Goal: Task Accomplishment & Management: Use online tool/utility

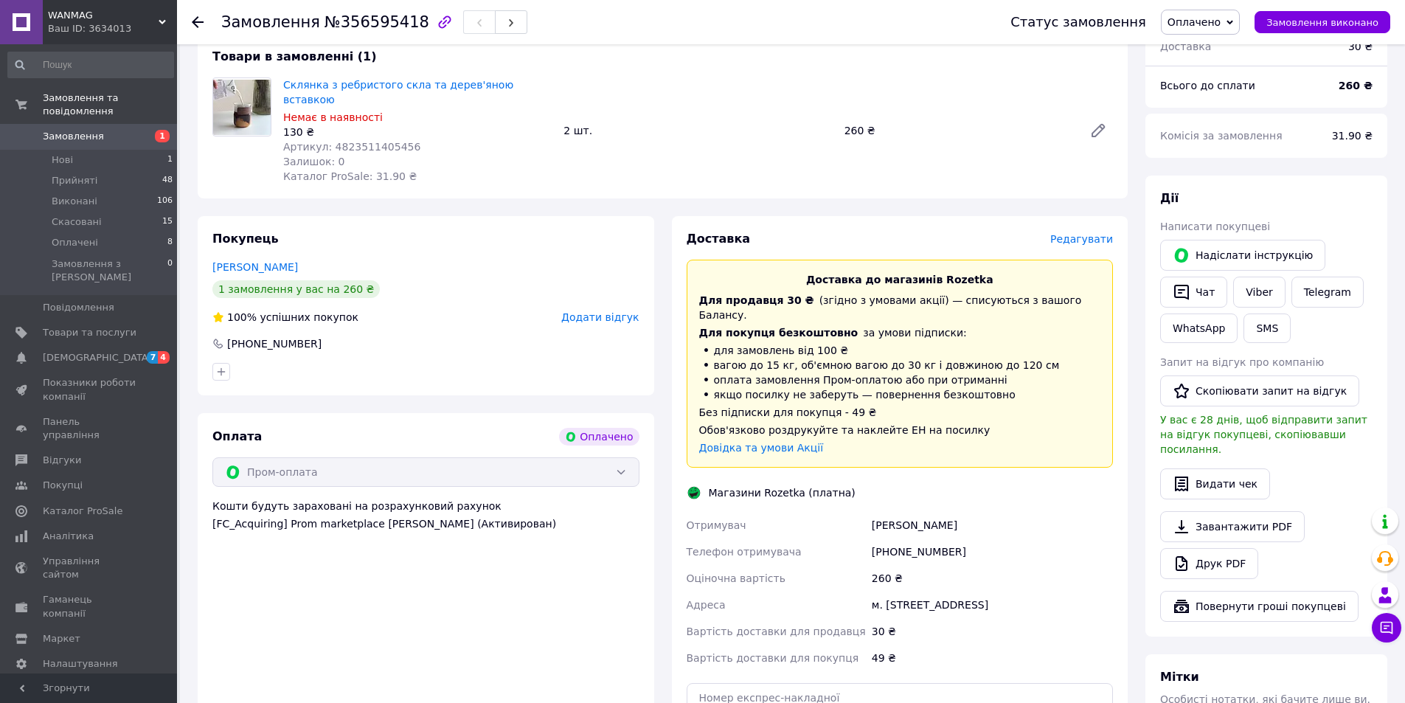
scroll to position [492, 0]
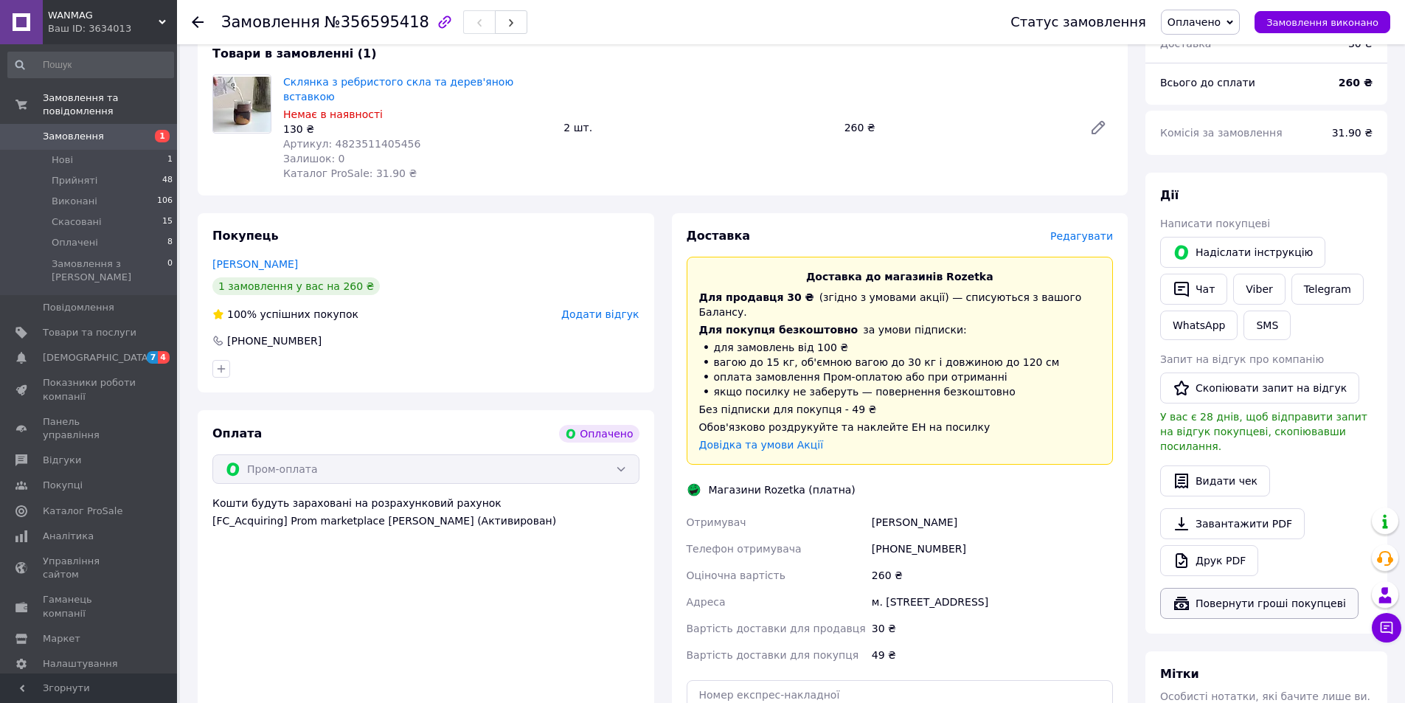
click at [1281, 588] on button "Повернути гроші покупцеві" at bounding box center [1259, 603] width 198 height 31
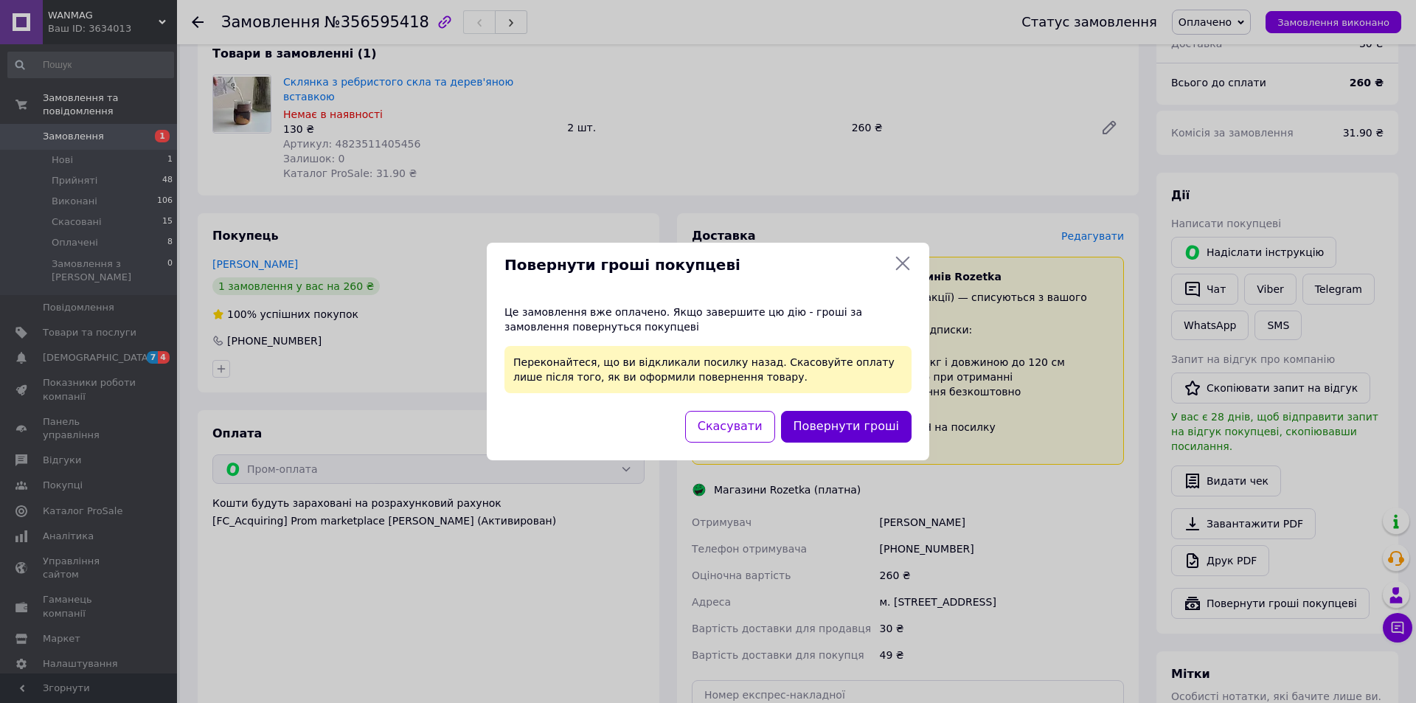
click at [844, 436] on button "Повернути гроші" at bounding box center [846, 427] width 131 height 32
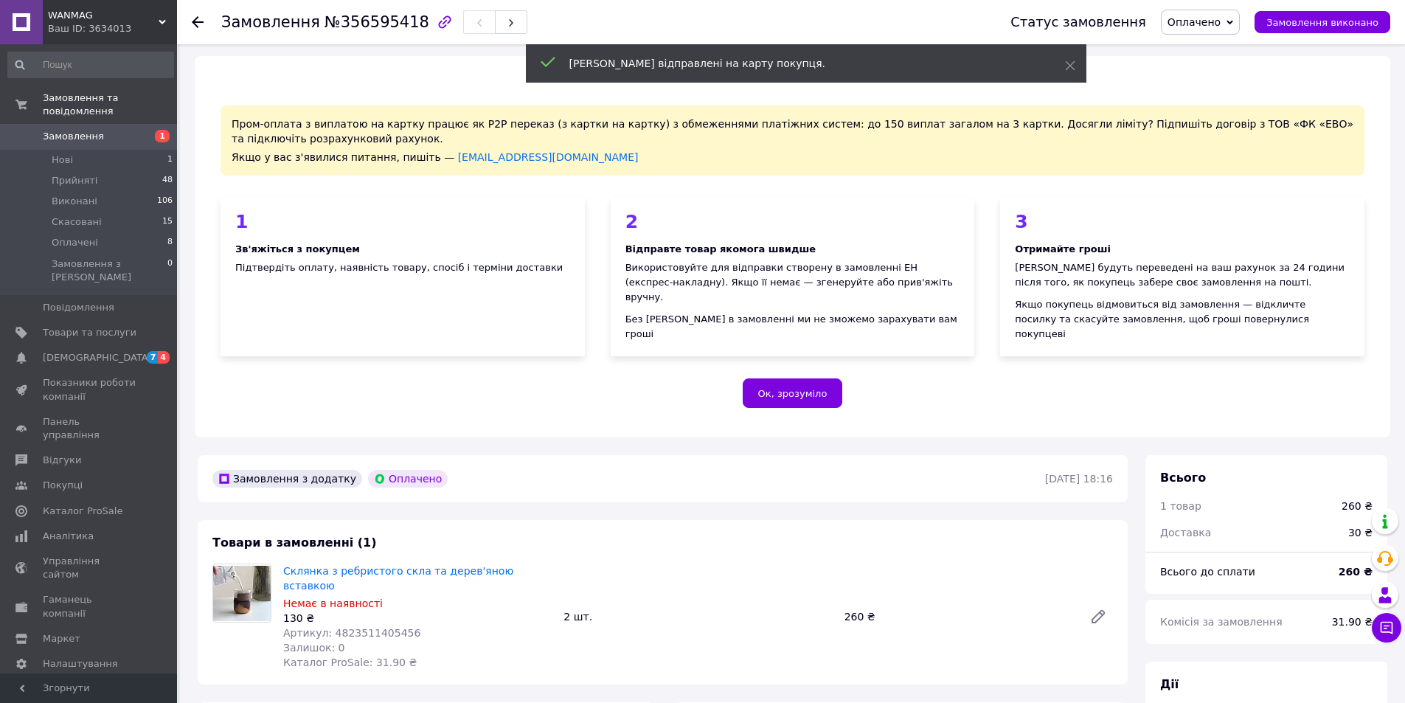
scroll to position [0, 0]
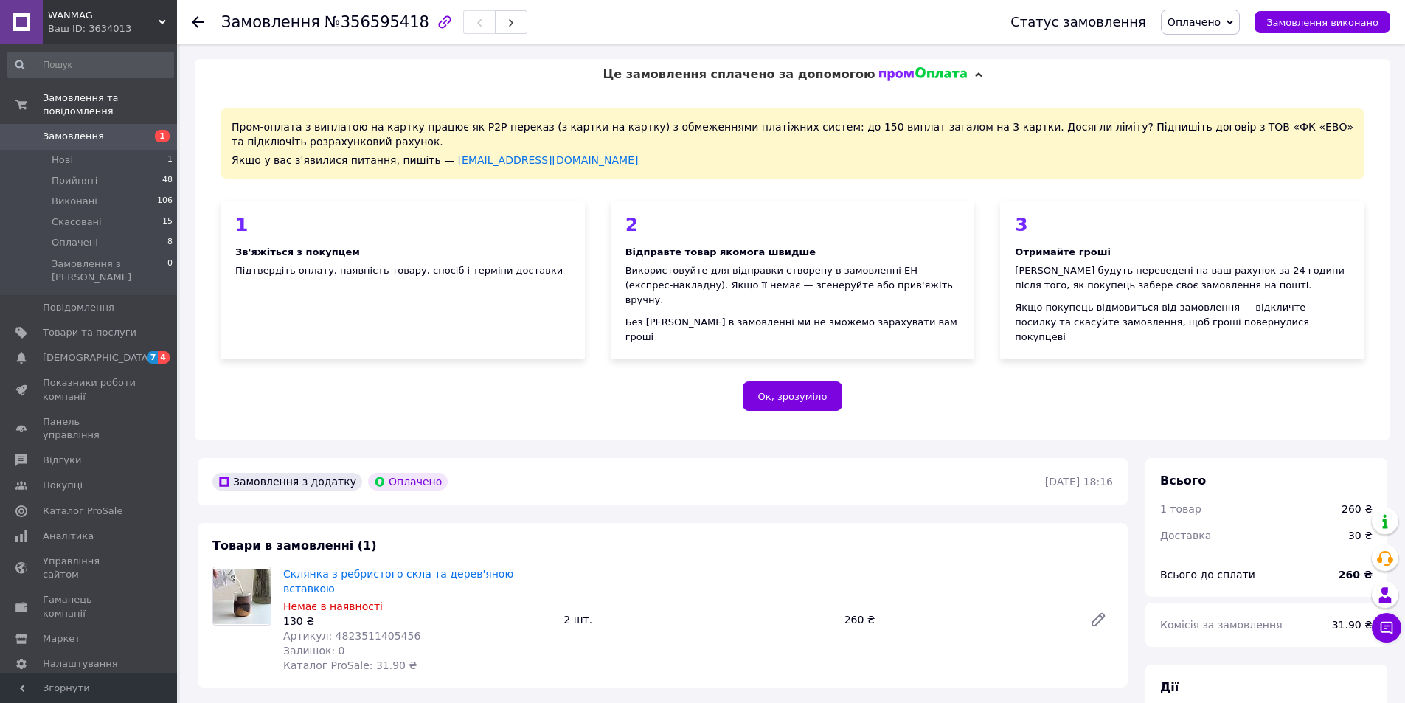
click at [197, 29] on div at bounding box center [198, 22] width 12 height 15
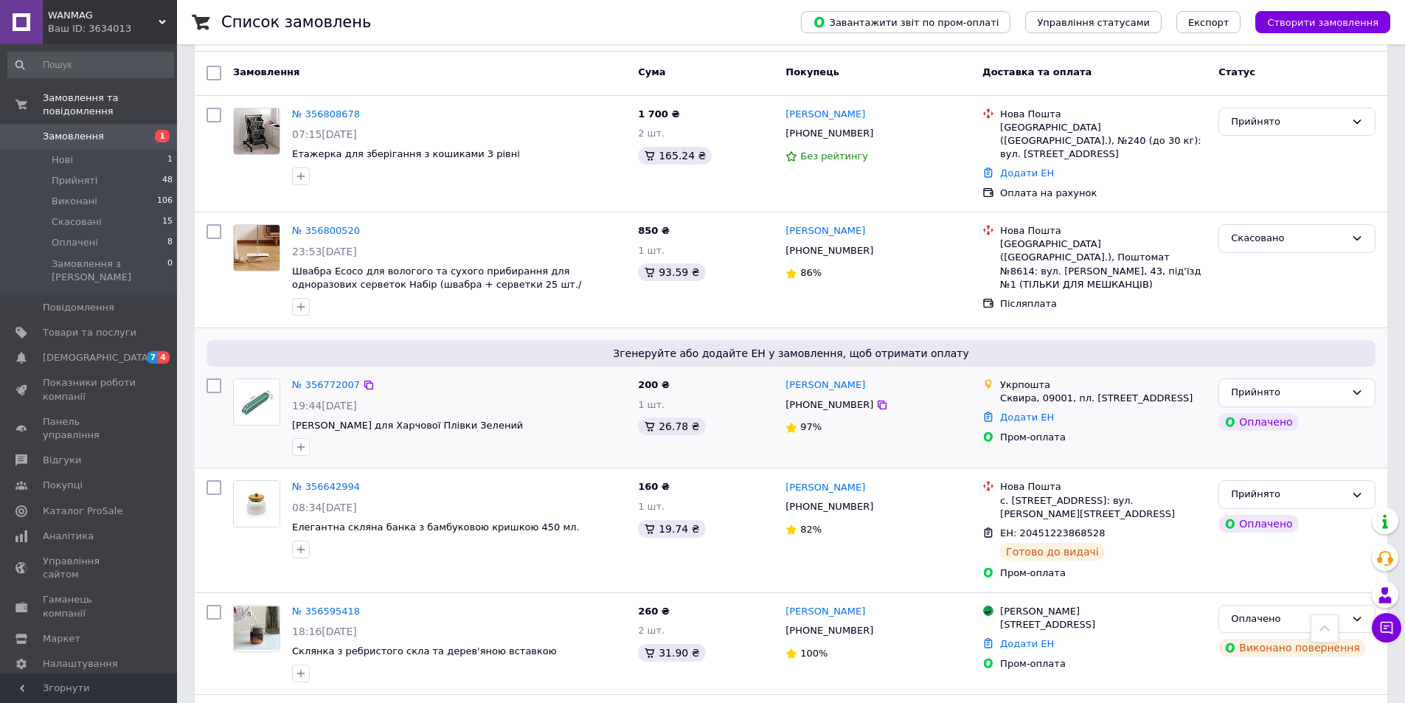
scroll to position [49, 0]
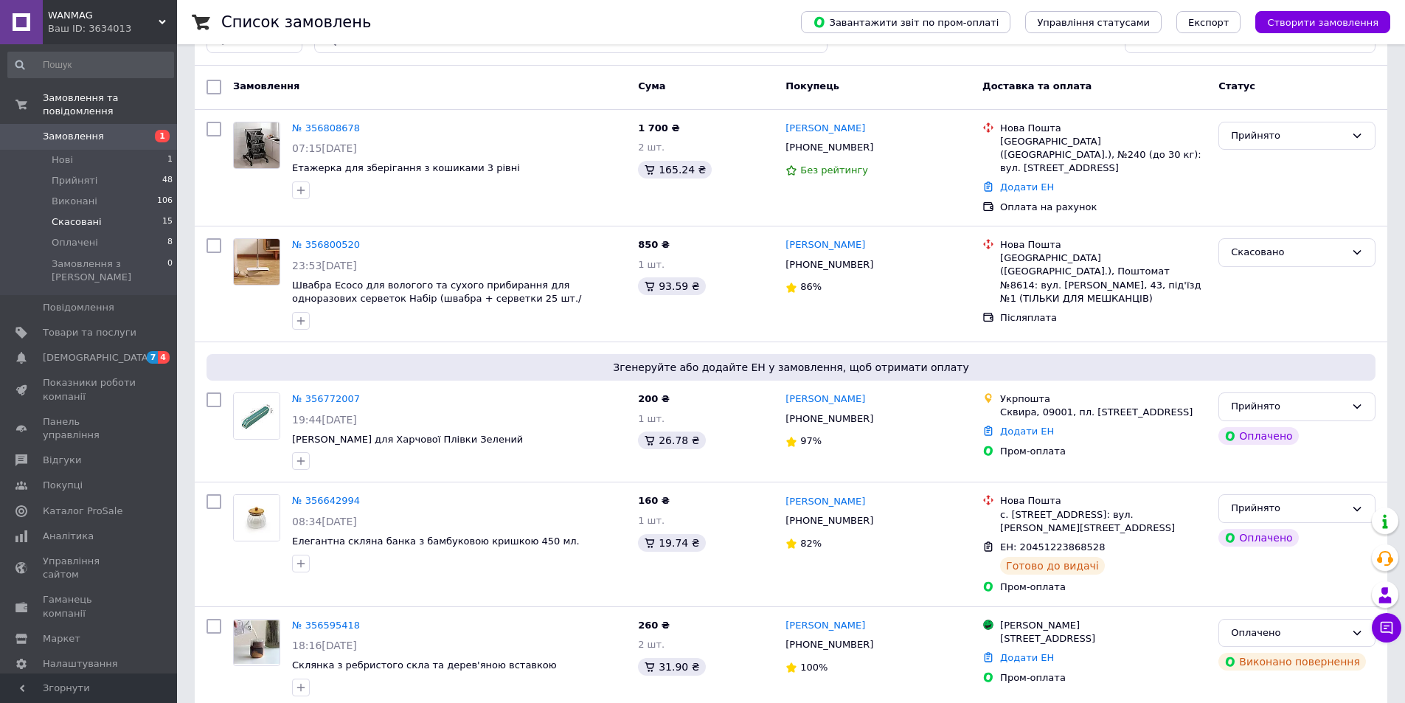
click at [76, 215] on span "Скасовані" at bounding box center [77, 221] width 50 height 13
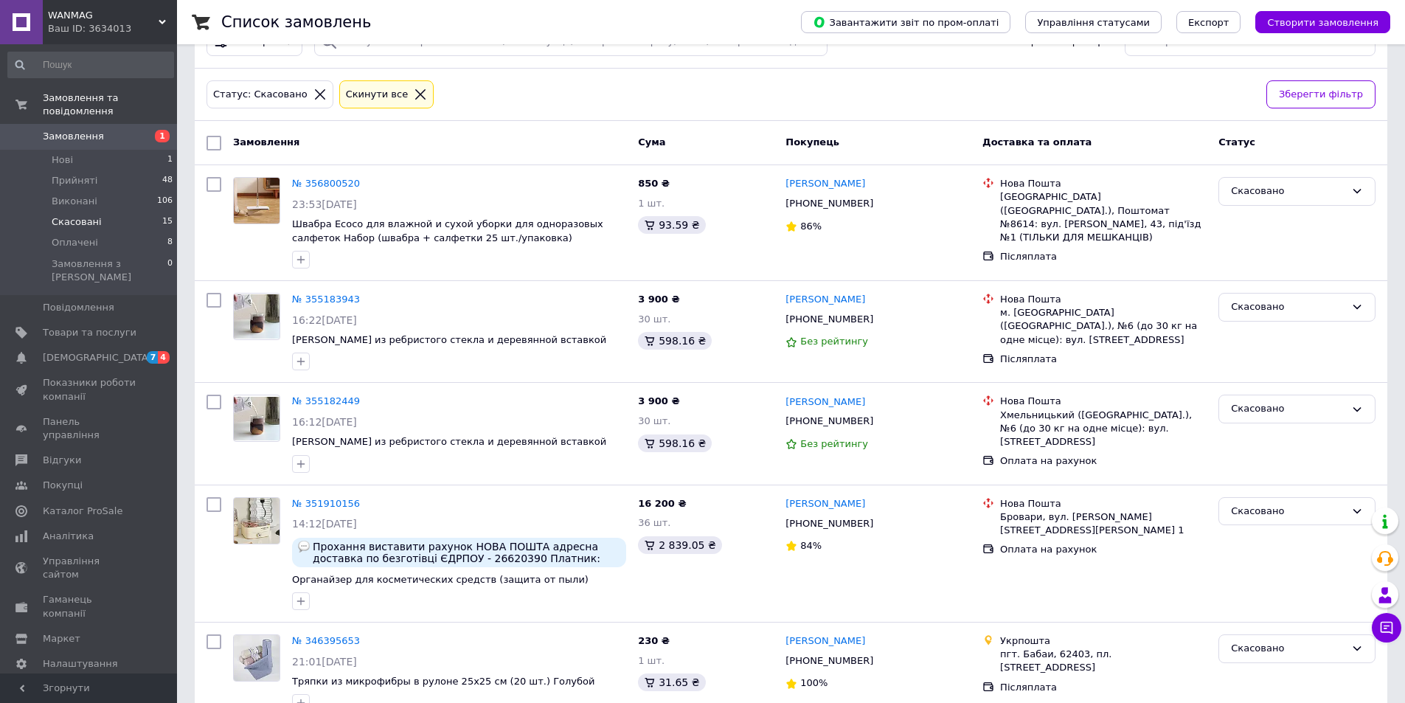
scroll to position [49, 0]
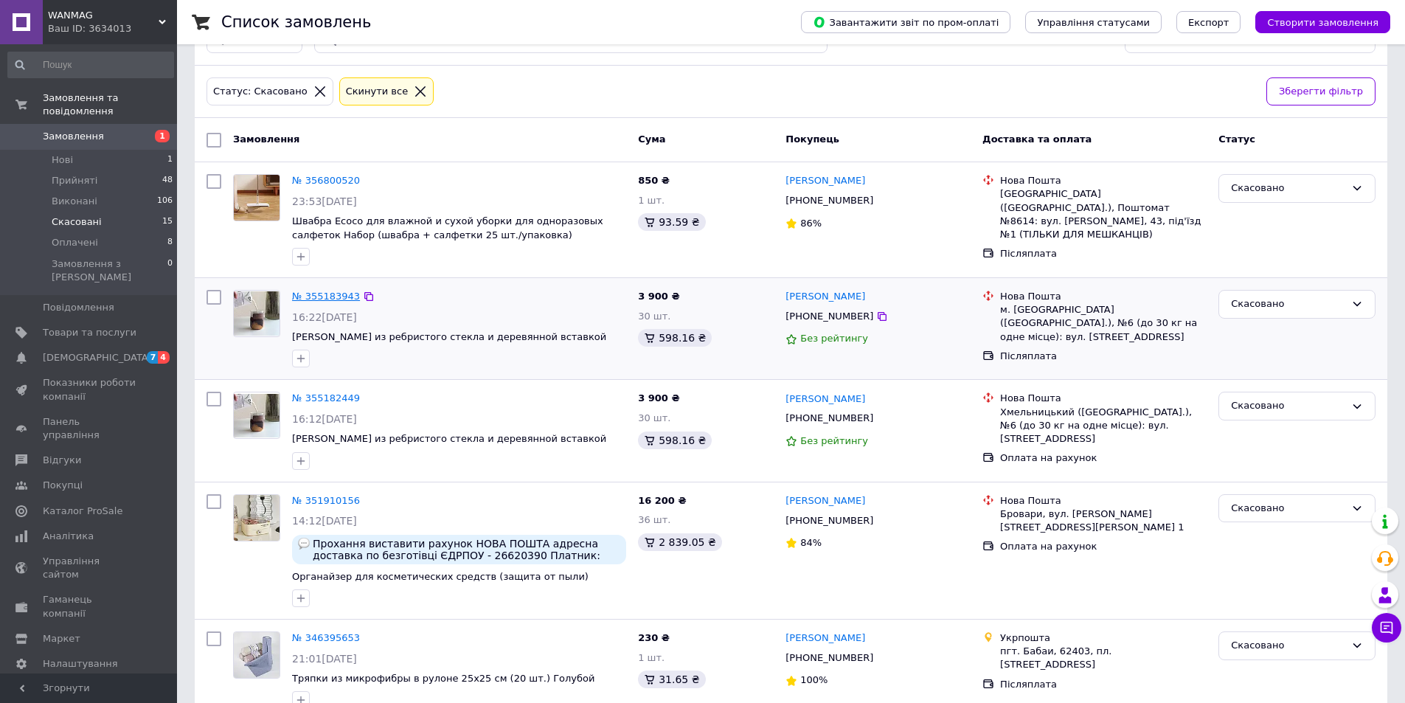
click at [310, 296] on link "№ 355183943" at bounding box center [326, 296] width 68 height 11
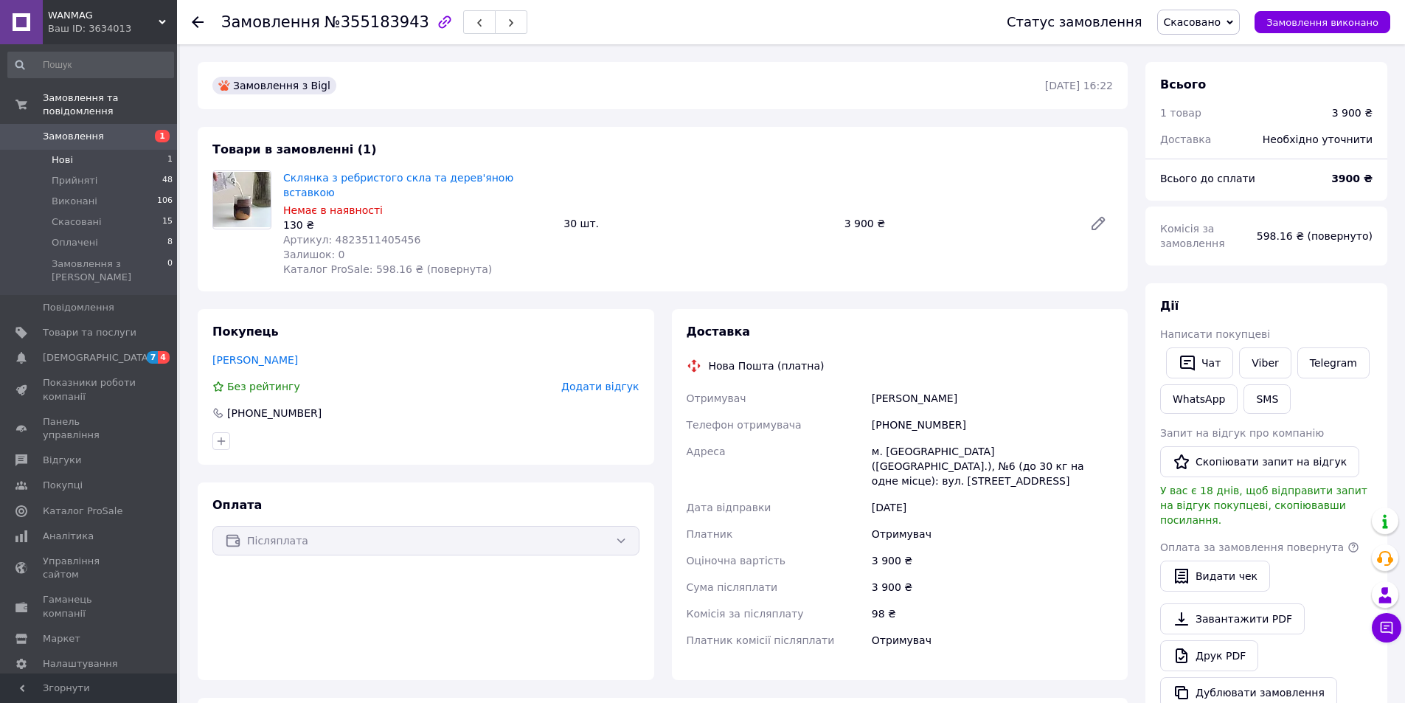
click at [46, 150] on li "Нові 1" at bounding box center [90, 160] width 181 height 21
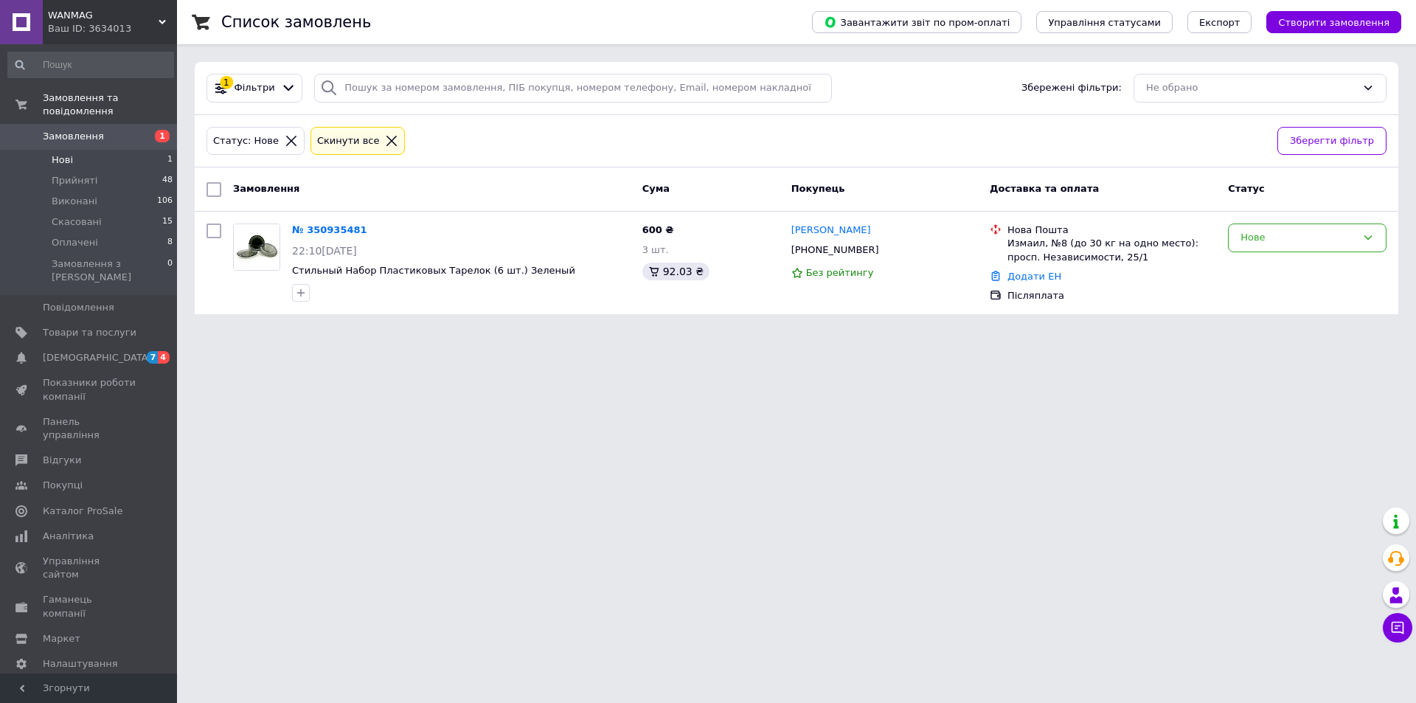
click at [75, 150] on li "Нові 1" at bounding box center [90, 160] width 181 height 21
click at [70, 326] on span "Товари та послуги" at bounding box center [90, 332] width 94 height 13
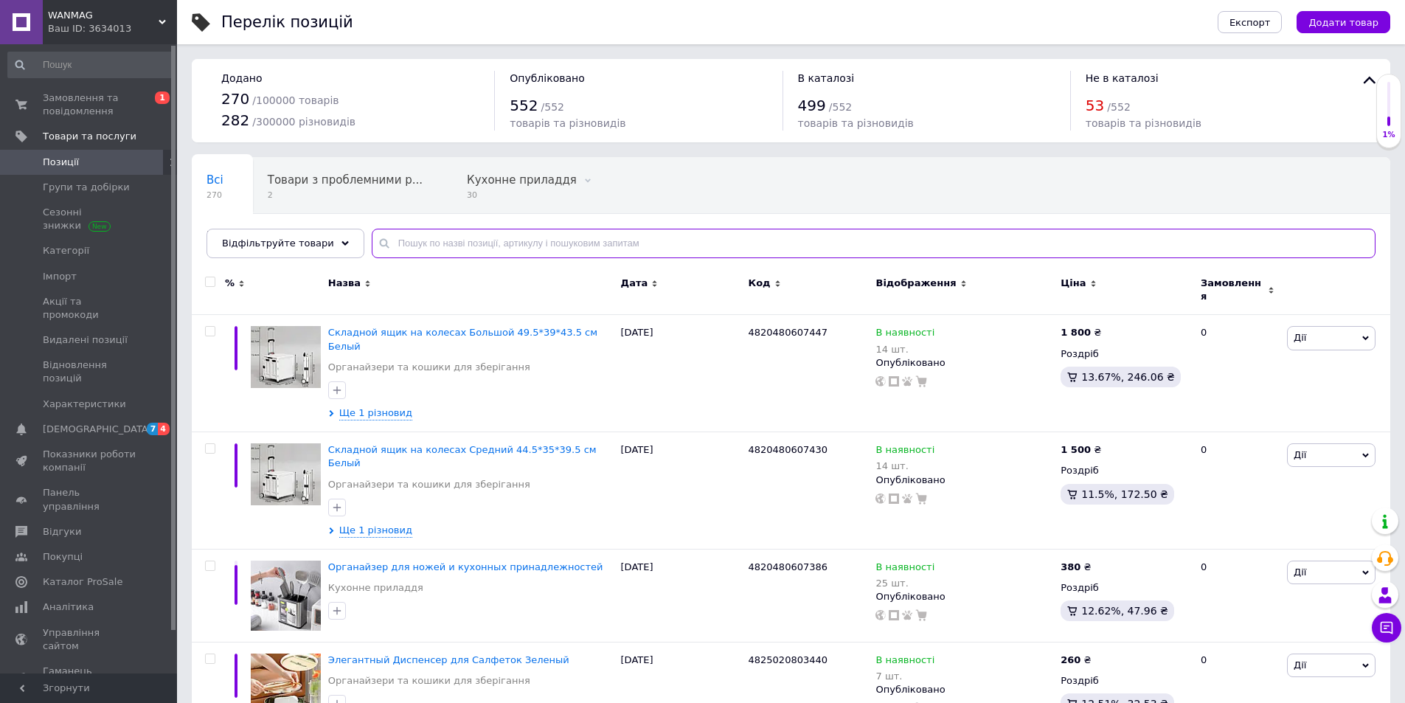
click at [389, 229] on input "text" at bounding box center [874, 244] width 1004 height 30
paste input "4829581206436"
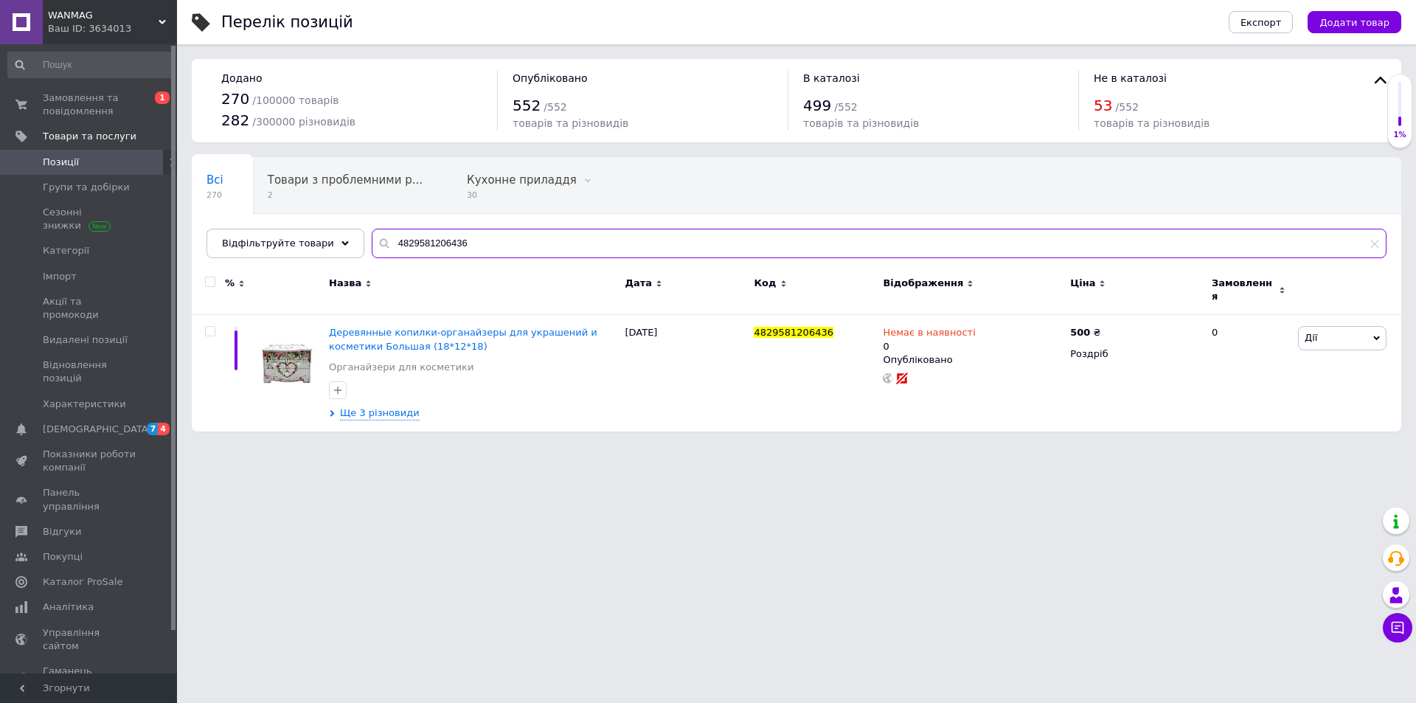
click at [508, 249] on input "4829581206436" at bounding box center [879, 244] width 1015 height 30
paste input "360310238"
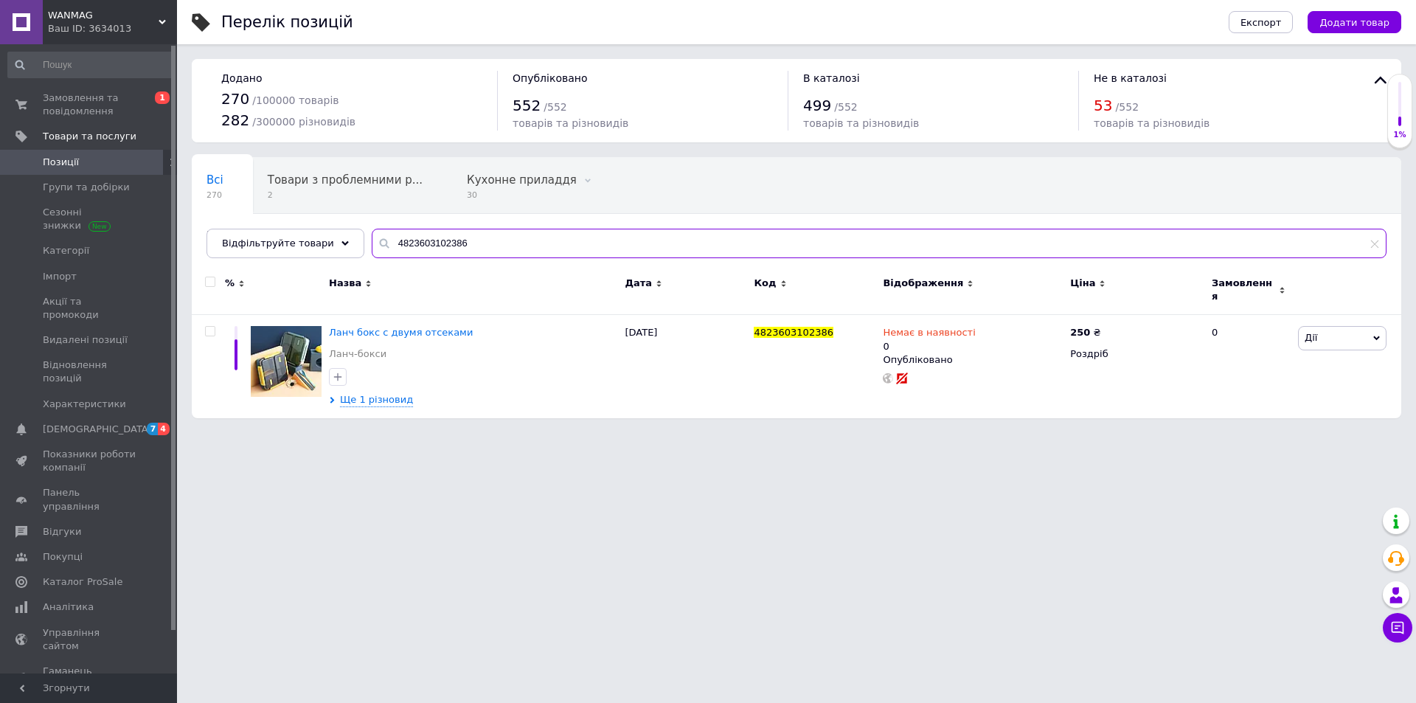
click at [510, 247] on input "4823603102386" at bounding box center [879, 244] width 1015 height 30
click at [513, 241] on input "4823603102386" at bounding box center [879, 244] width 1015 height 30
paste input "0480606648"
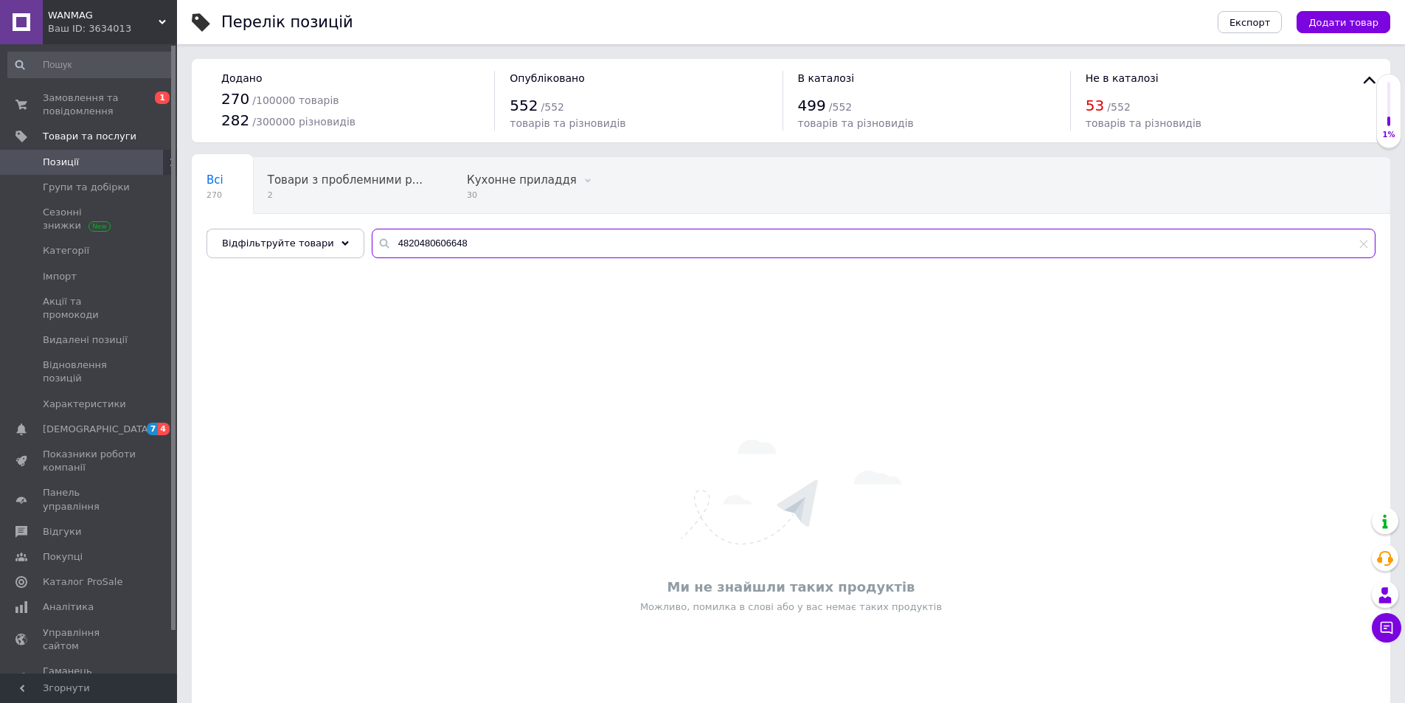
click at [487, 238] on input "4820480606648" at bounding box center [874, 244] width 1004 height 30
paste input "3603102331"
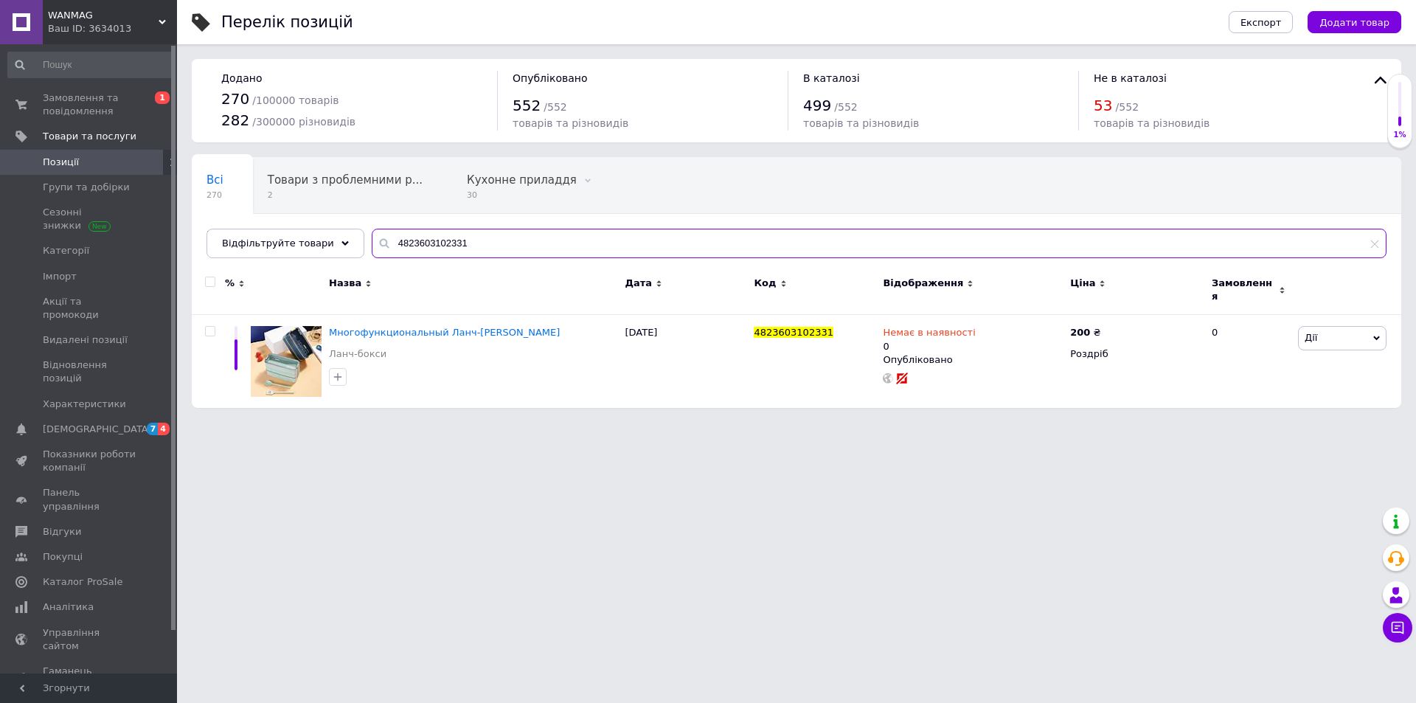
click at [497, 238] on input "4823603102331" at bounding box center [879, 244] width 1015 height 30
paste input "5020803846"
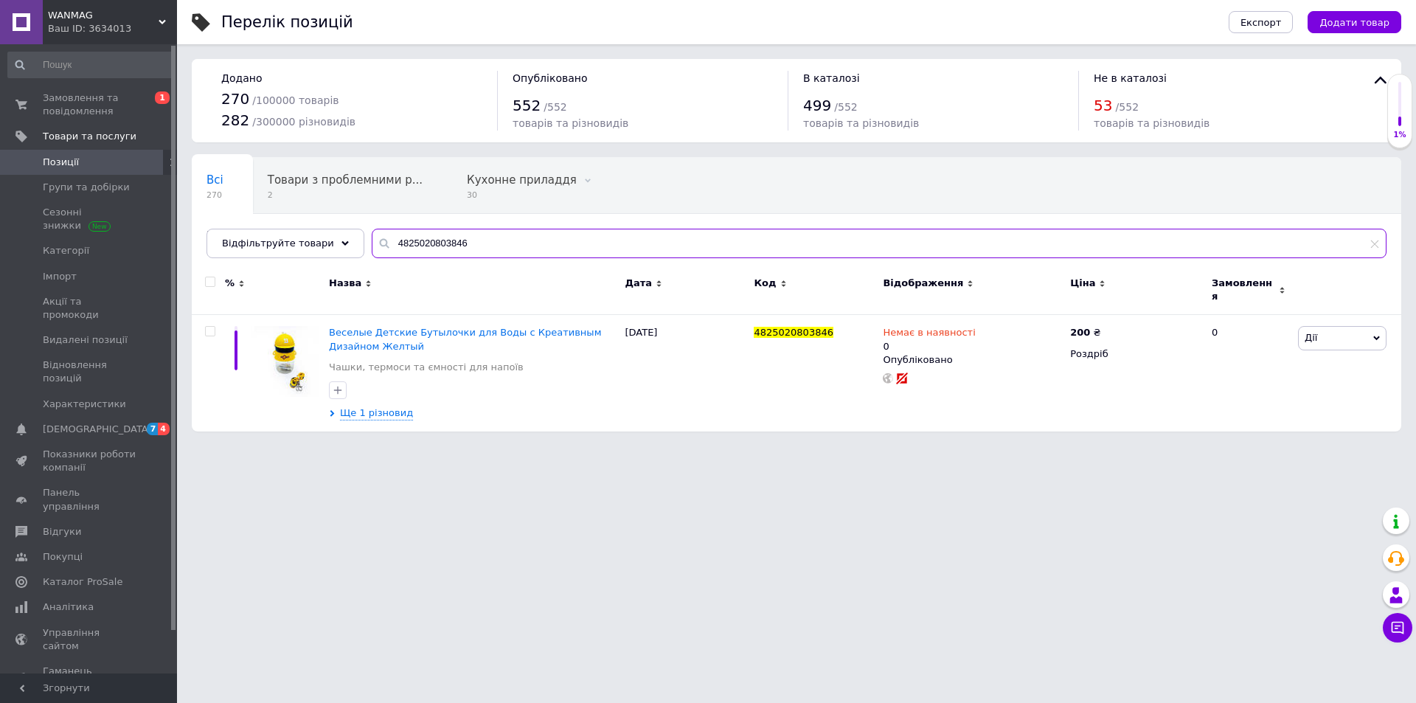
click at [474, 246] on input "4825020803846" at bounding box center [879, 244] width 1015 height 30
paste input "297"
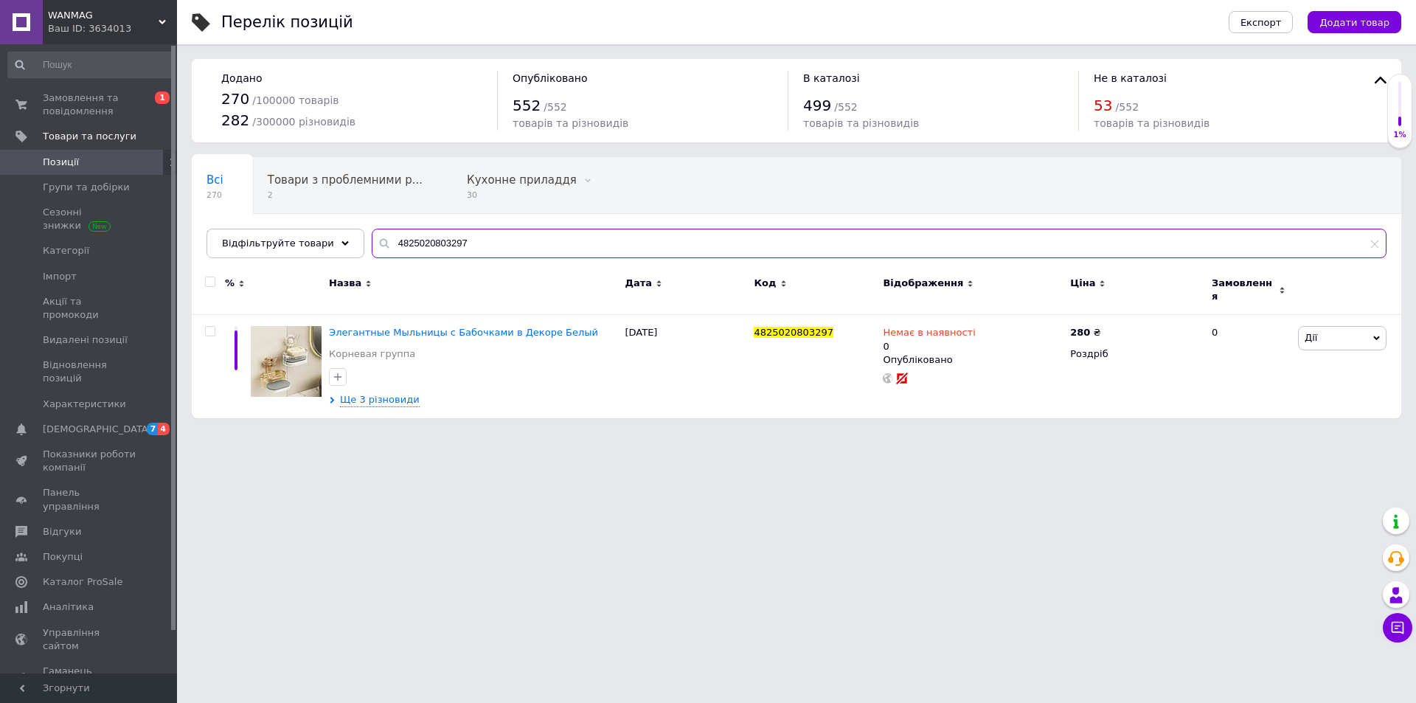
click at [516, 229] on input "4825020803297" at bounding box center [879, 244] width 1015 height 30
paste input "3511405609"
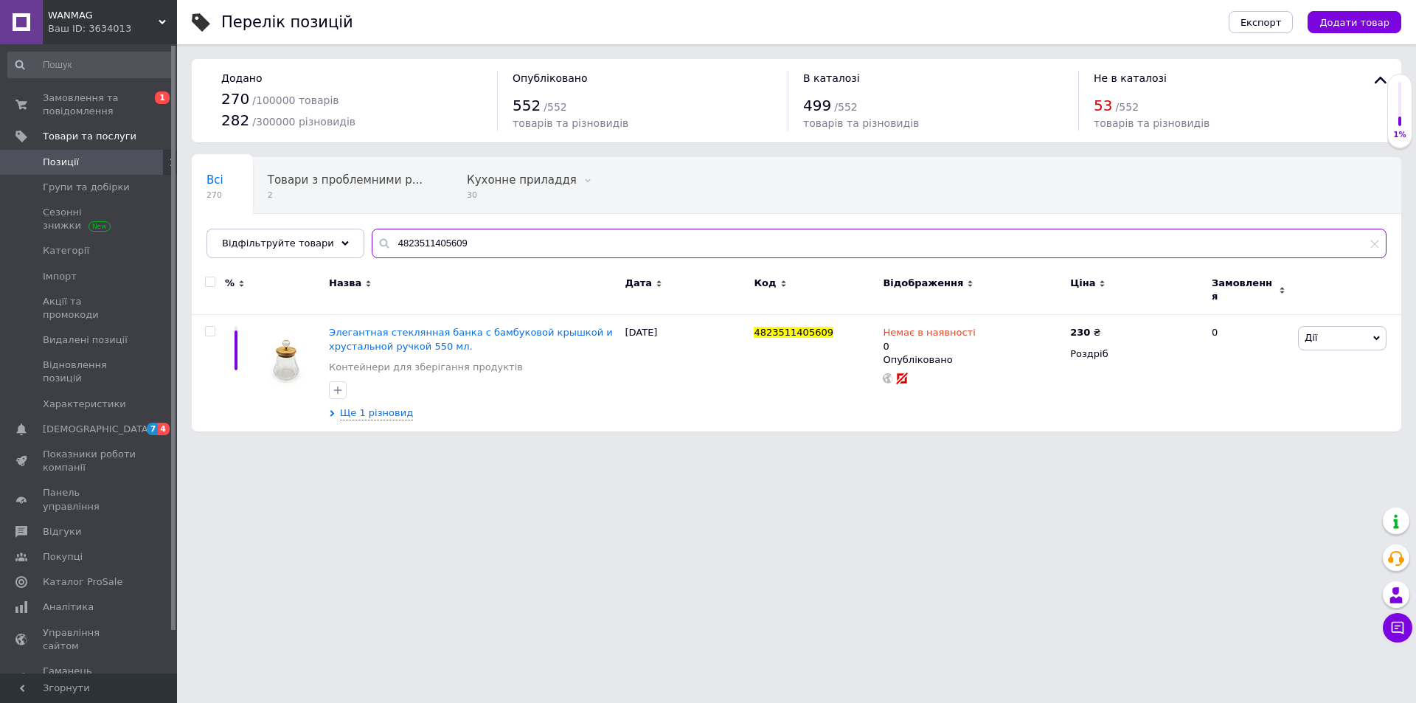
click at [502, 243] on input "4823511405609" at bounding box center [879, 244] width 1015 height 30
paste input "5033104954"
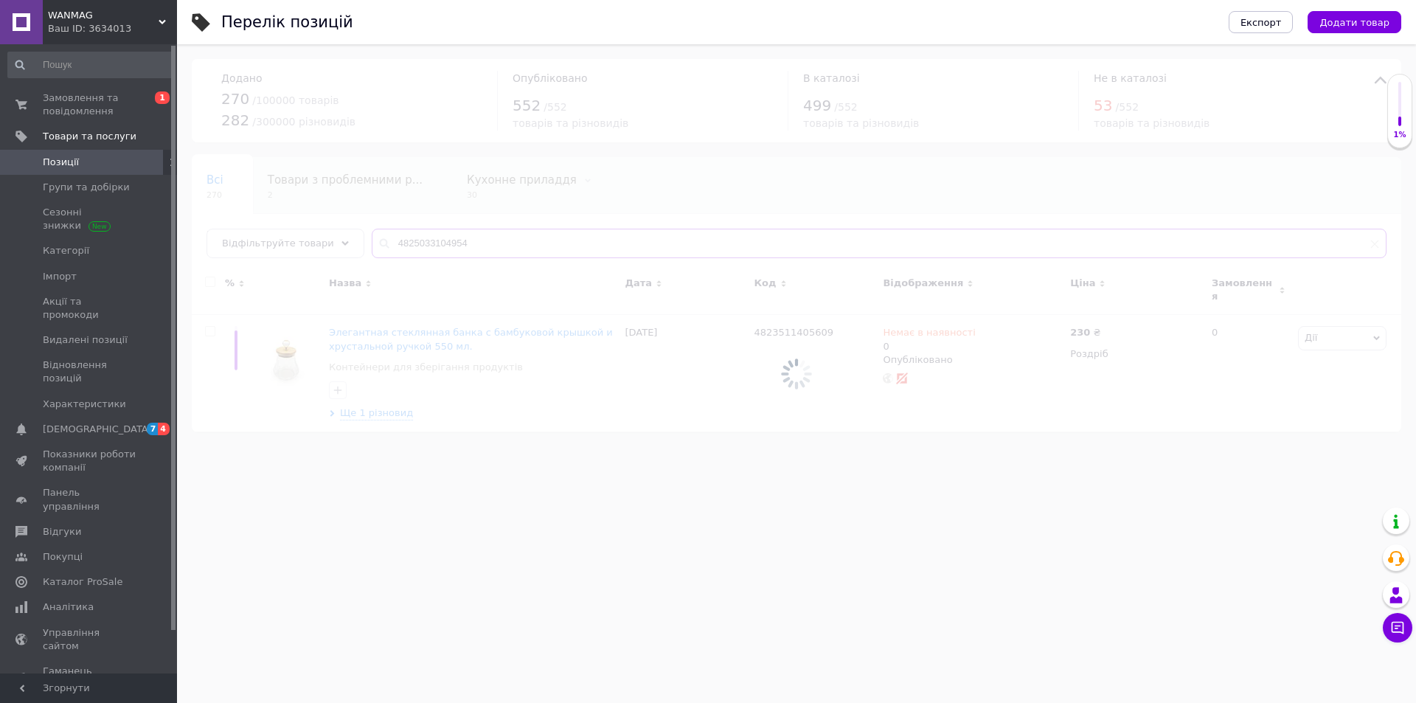
type input "4825033104954"
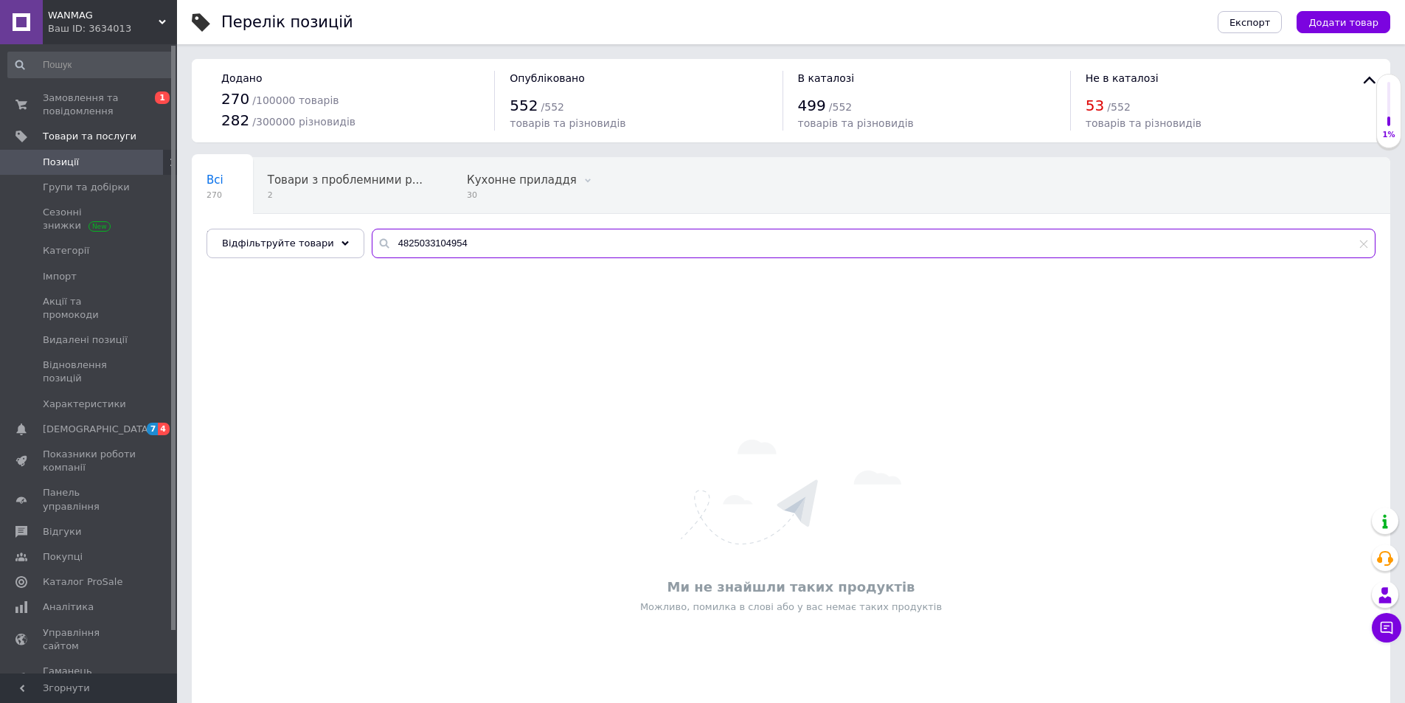
click at [565, 242] on input "4825033104954" at bounding box center [874, 244] width 1004 height 30
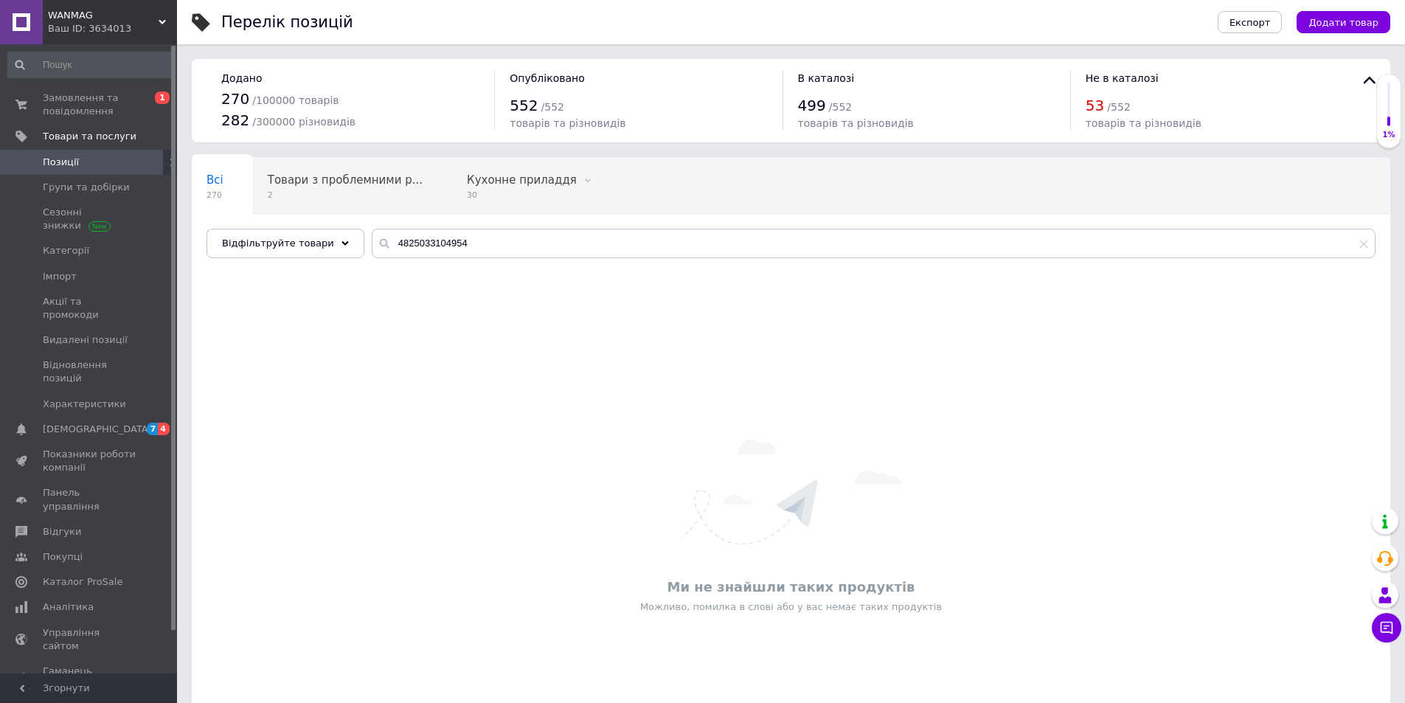
click at [471, 411] on div "Ми не знайшли таких продуктів Можливо, помилка в слові або у вас немає таких пр…" at bounding box center [791, 526] width 1199 height 493
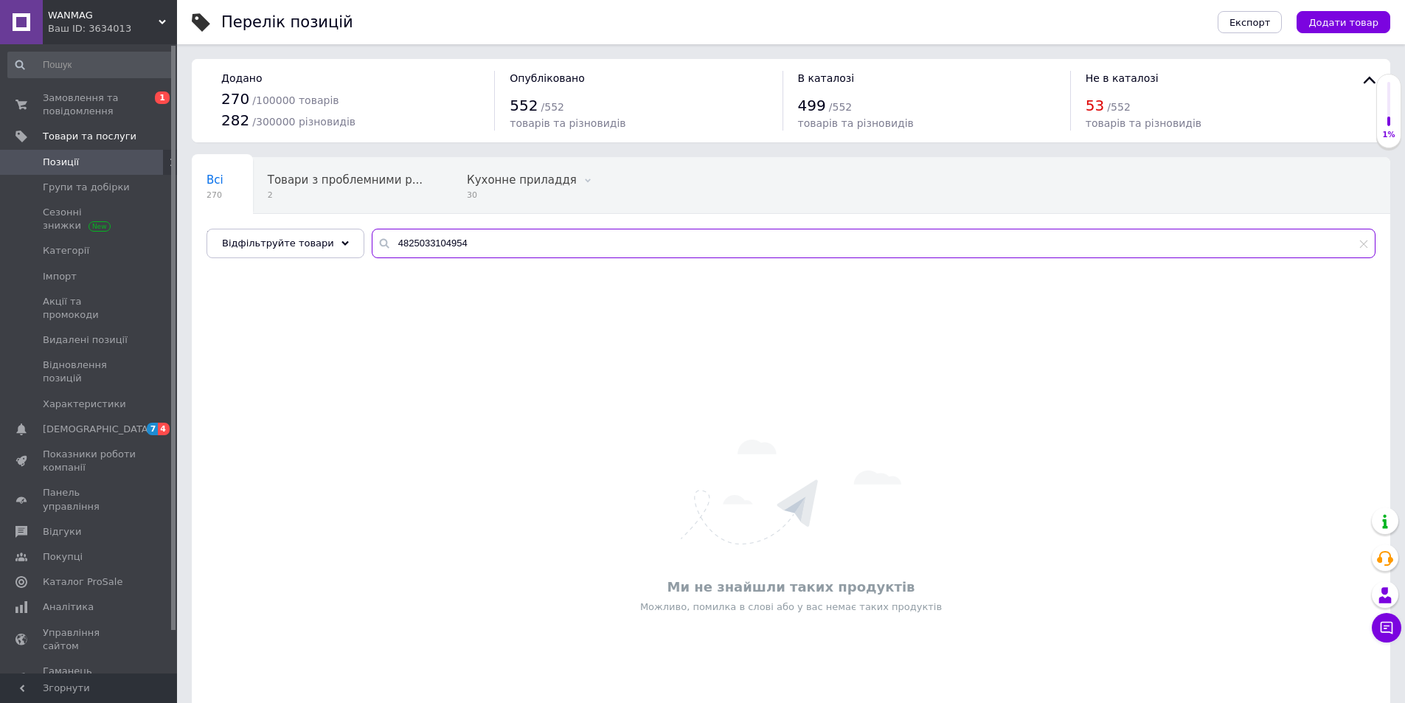
click at [464, 251] on input "4825033104954" at bounding box center [874, 244] width 1004 height 30
click at [465, 251] on input "4825033104954" at bounding box center [874, 244] width 1004 height 30
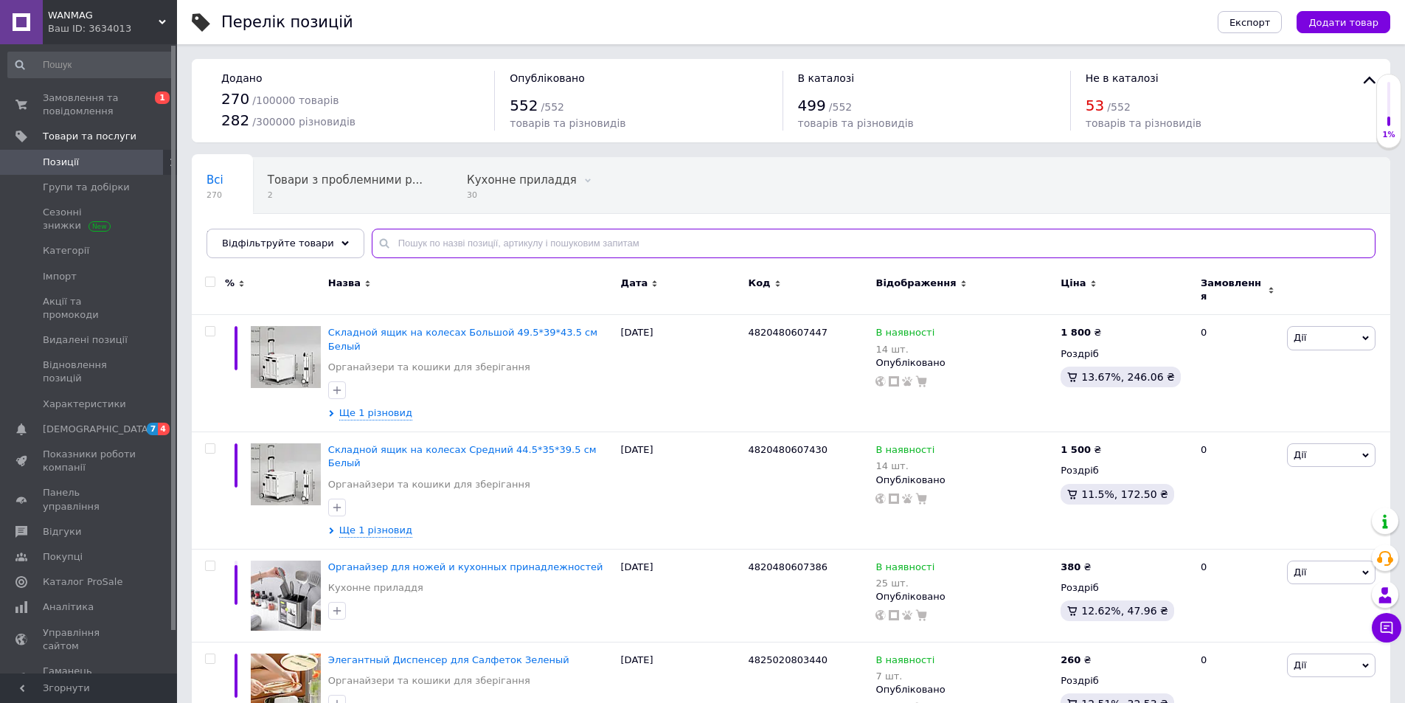
click at [441, 253] on input "text" at bounding box center [874, 244] width 1004 height 30
paste input "4825020800692"
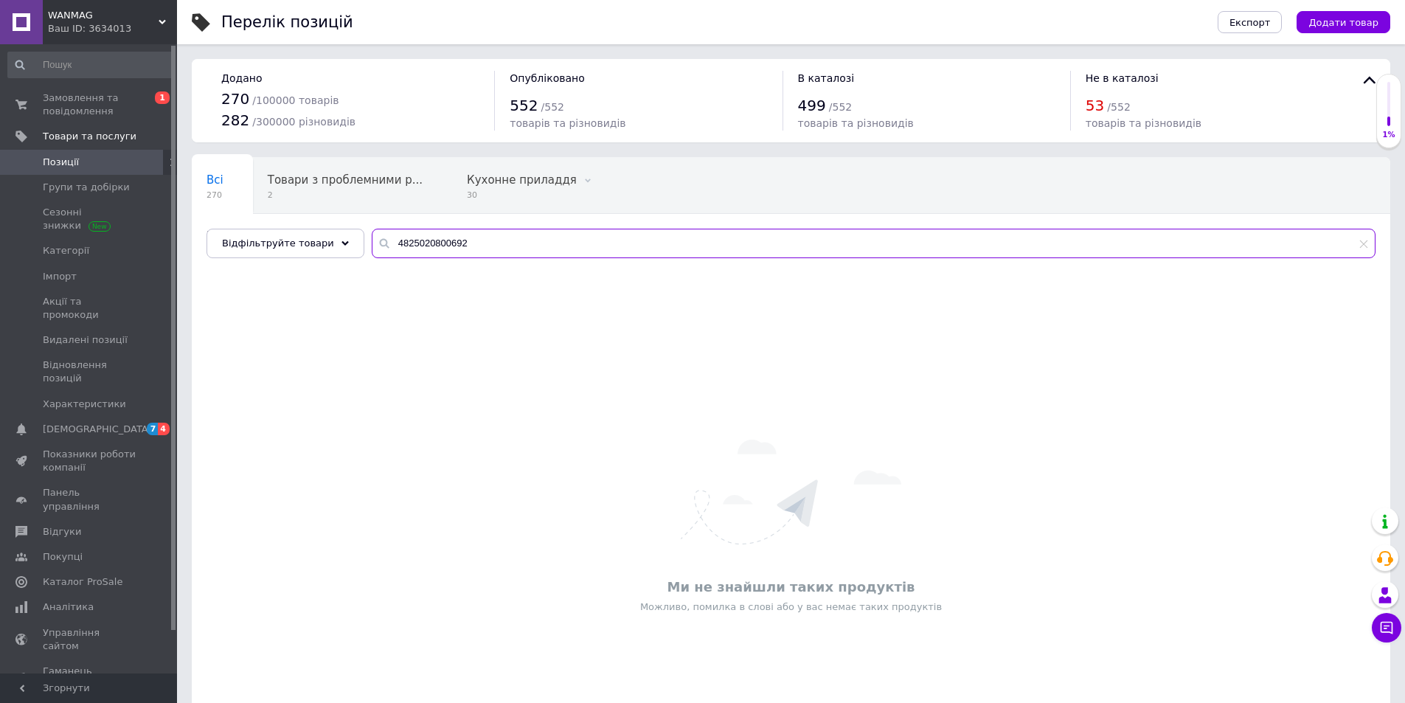
click at [510, 242] on input "4825020800692" at bounding box center [874, 244] width 1004 height 30
click at [468, 240] on input "4825020800692" at bounding box center [874, 244] width 1004 height 30
paste input "3453205664"
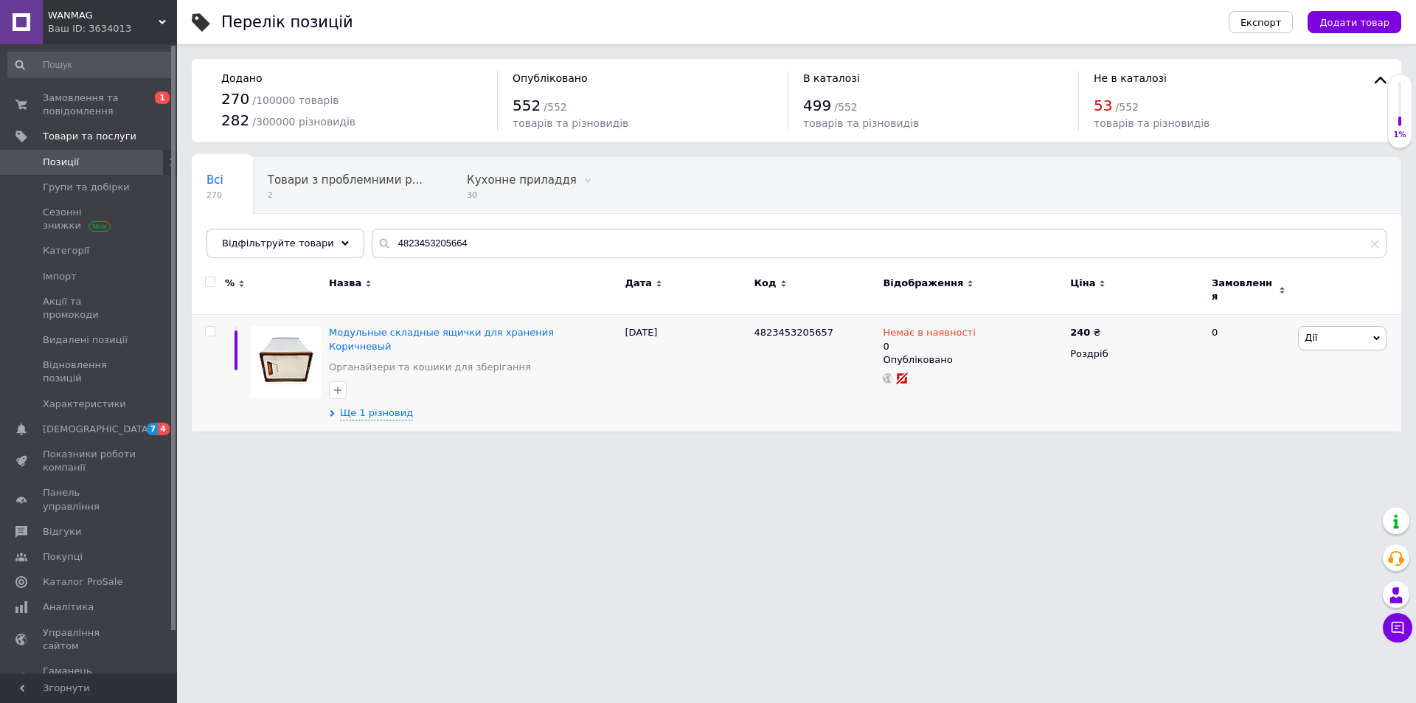
click at [475, 406] on div "Ще 1 різновид" at bounding box center [473, 413] width 288 height 14
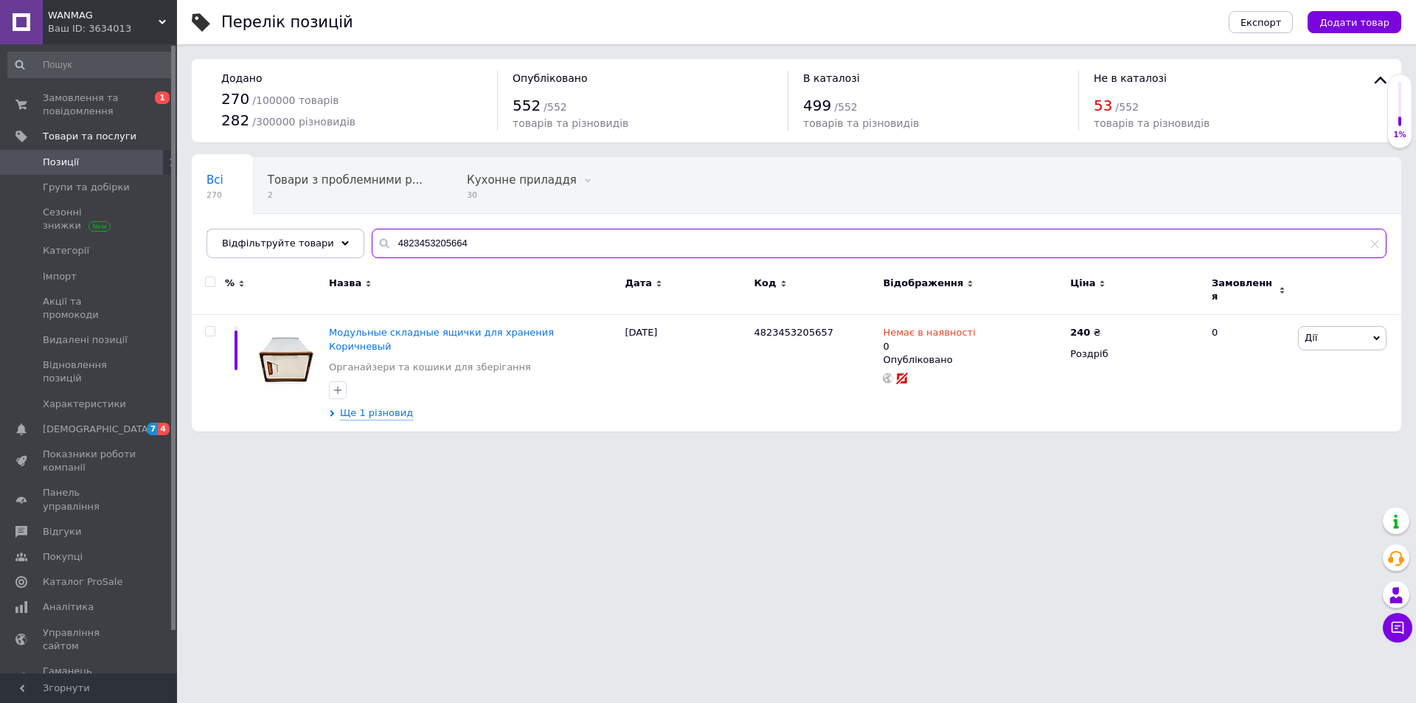
click at [470, 251] on input "4823453205664" at bounding box center [879, 244] width 1015 height 30
paste input "1615504570"
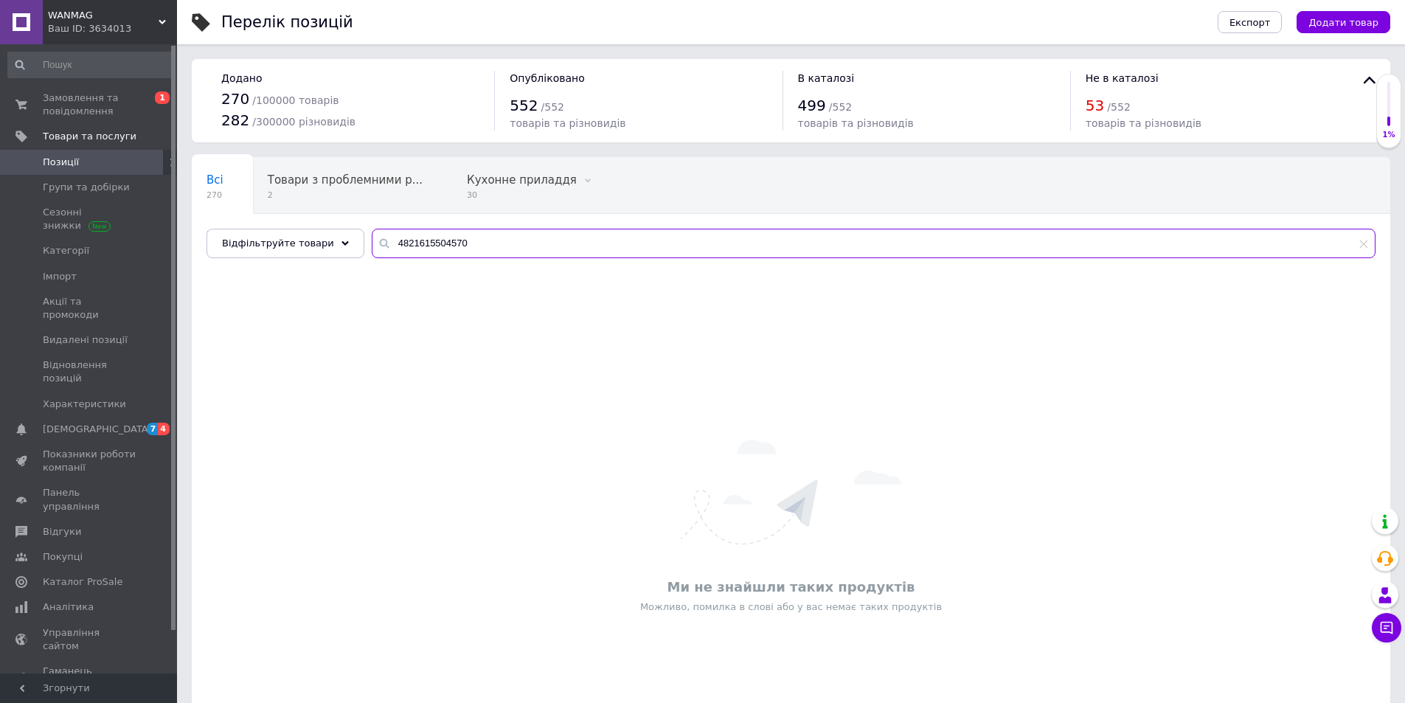
click at [498, 234] on input "4821615504570" at bounding box center [874, 244] width 1004 height 30
paste input "048060756"
click at [542, 241] on input "4820480607560" at bounding box center [874, 244] width 1004 height 30
paste input "9581206436"
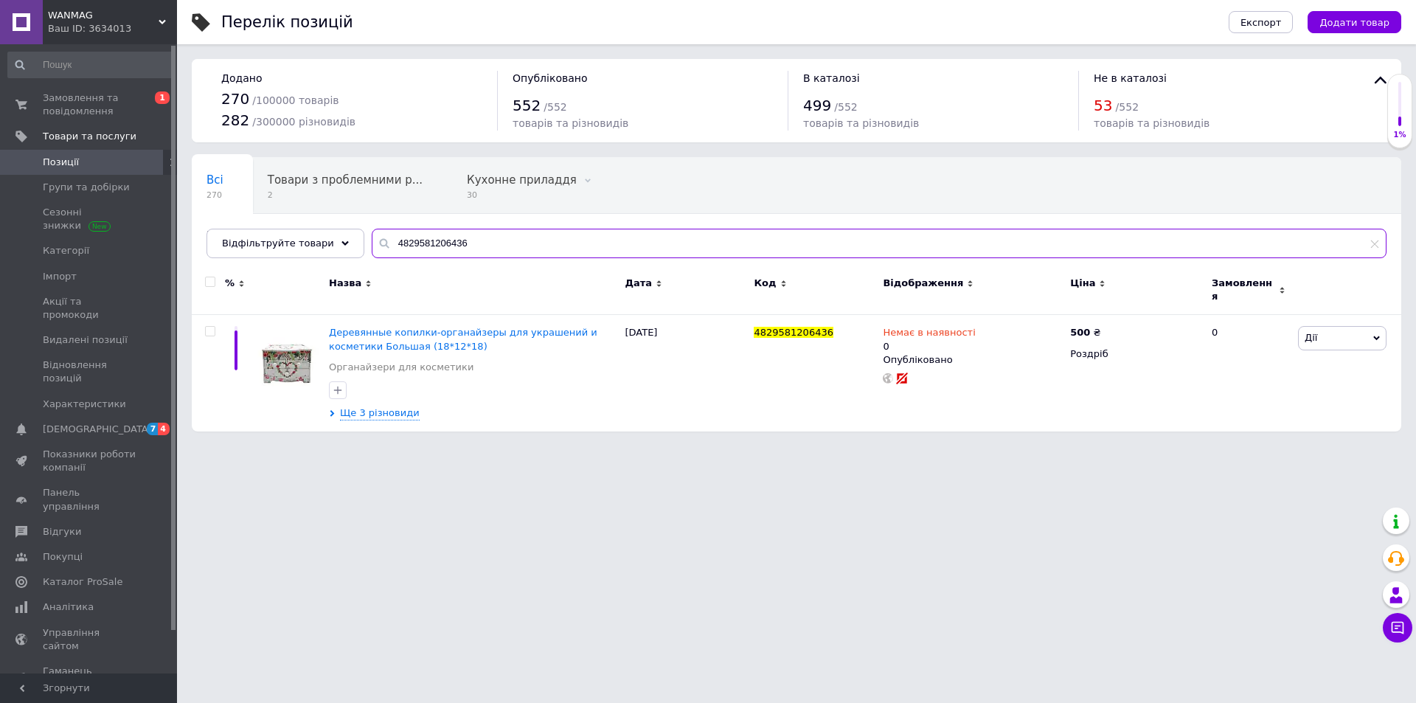
click at [502, 240] on input "4829581206436" at bounding box center [879, 244] width 1015 height 30
paste input "0480707895"
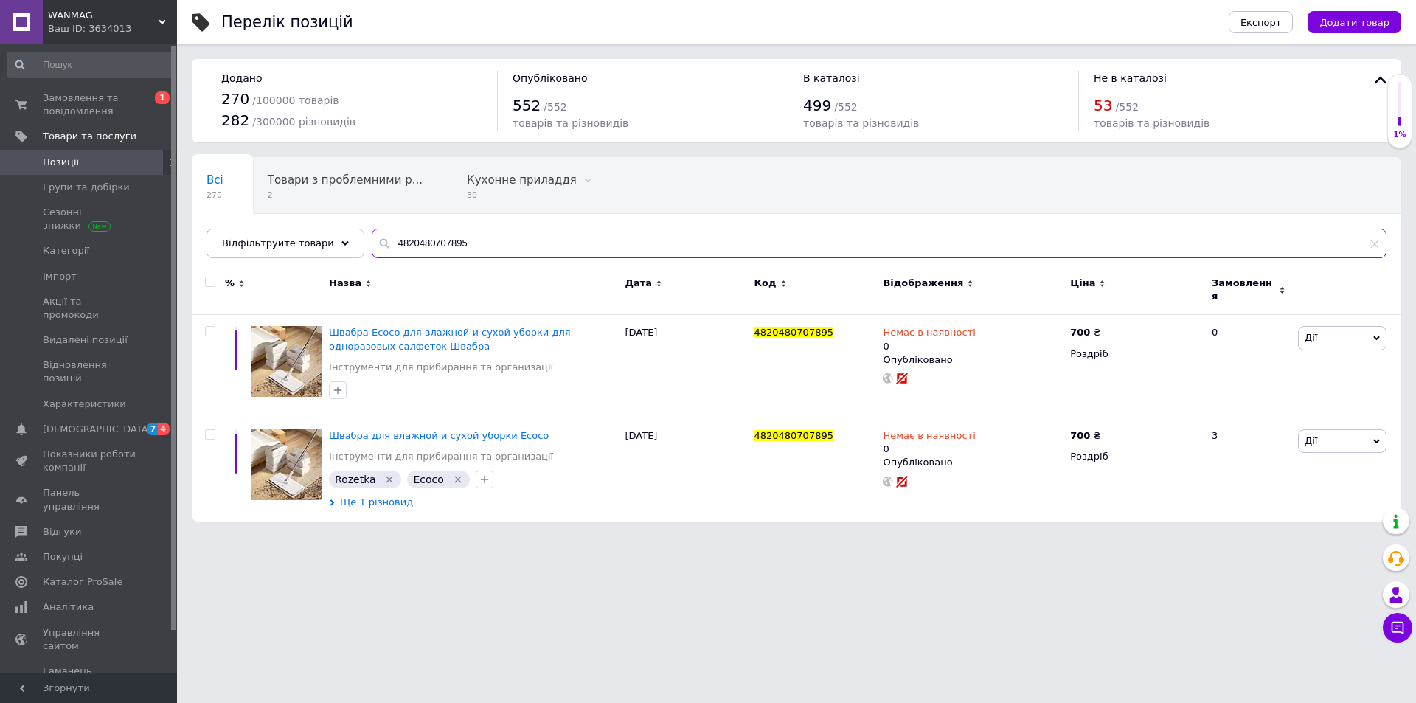
click at [475, 229] on input "4820480707895" at bounding box center [879, 244] width 1015 height 30
paste input "3511405456"
type input "4823511405456"
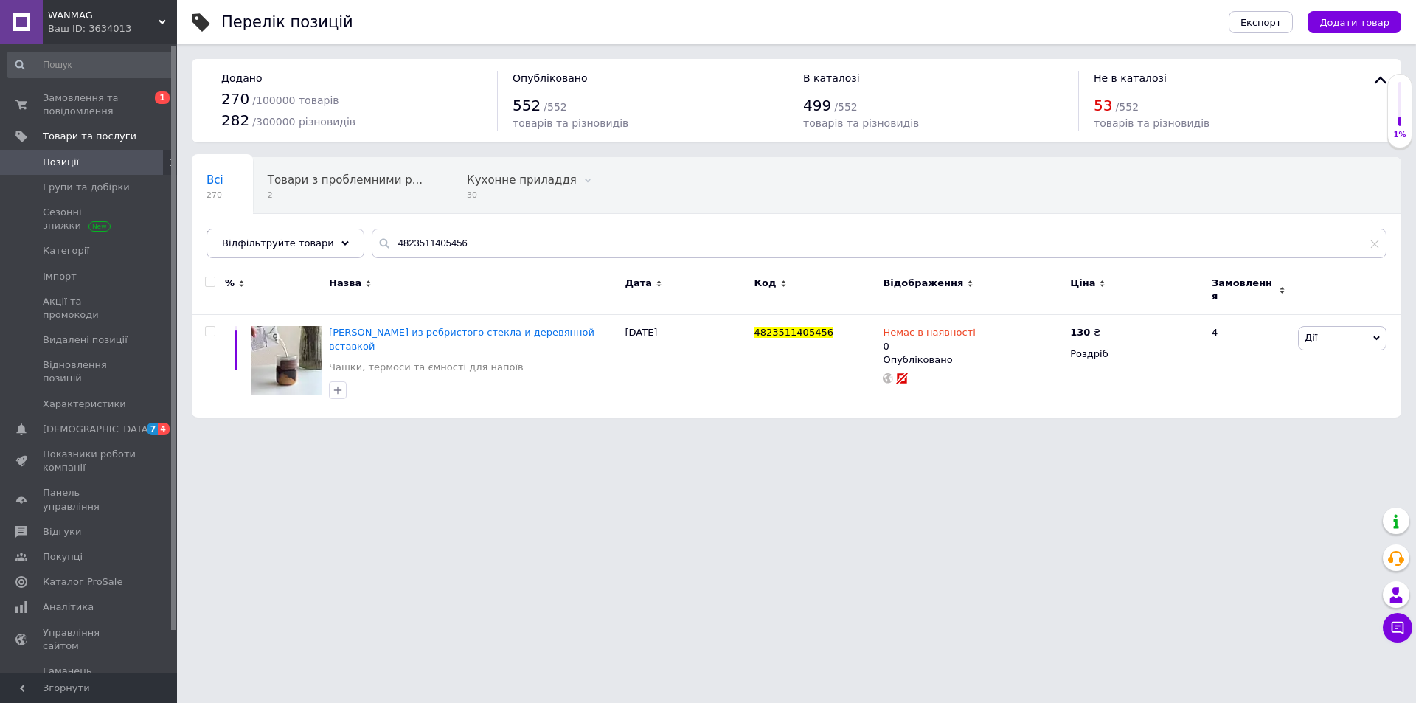
click at [738, 432] on html "WANMAG Ваш ID: 3634013 Сайт WANMAG Кабінет покупця Перевірити стан системи Стор…" at bounding box center [708, 216] width 1416 height 432
click at [541, 432] on html "WANMAG Ваш ID: 3634013 Сайт WANMAG Кабінет покупця Перевірити стан системи Стор…" at bounding box center [708, 216] width 1416 height 432
